Goal: Navigation & Orientation: Find specific page/section

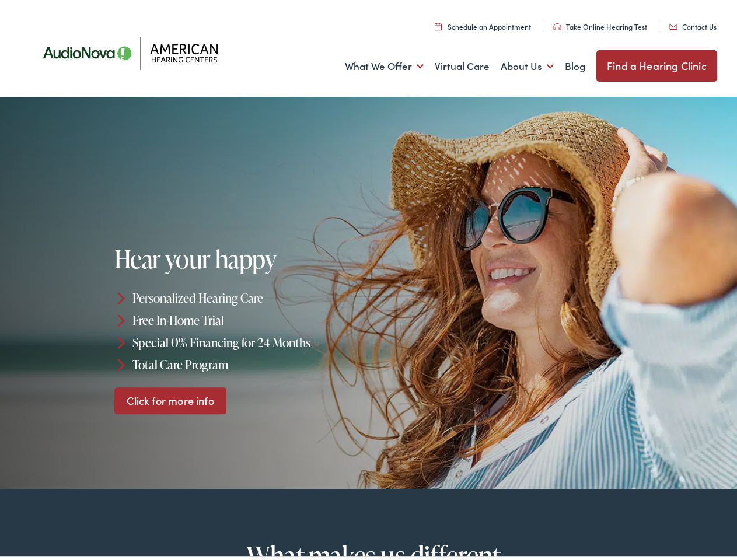
click at [368, 280] on div "Hear your happy Personalized Hearing Care Free In-Home Trial Special 0% Financi…" at bounding box center [243, 326] width 258 height 169
click at [374, 63] on link "What We Offer" at bounding box center [384, 62] width 79 height 43
click at [515, 63] on link "About Us" at bounding box center [527, 62] width 53 height 43
click at [368, 290] on li "Personalized Hearing Care" at bounding box center [243, 295] width 258 height 22
